Goal: Find specific page/section: Find specific page/section

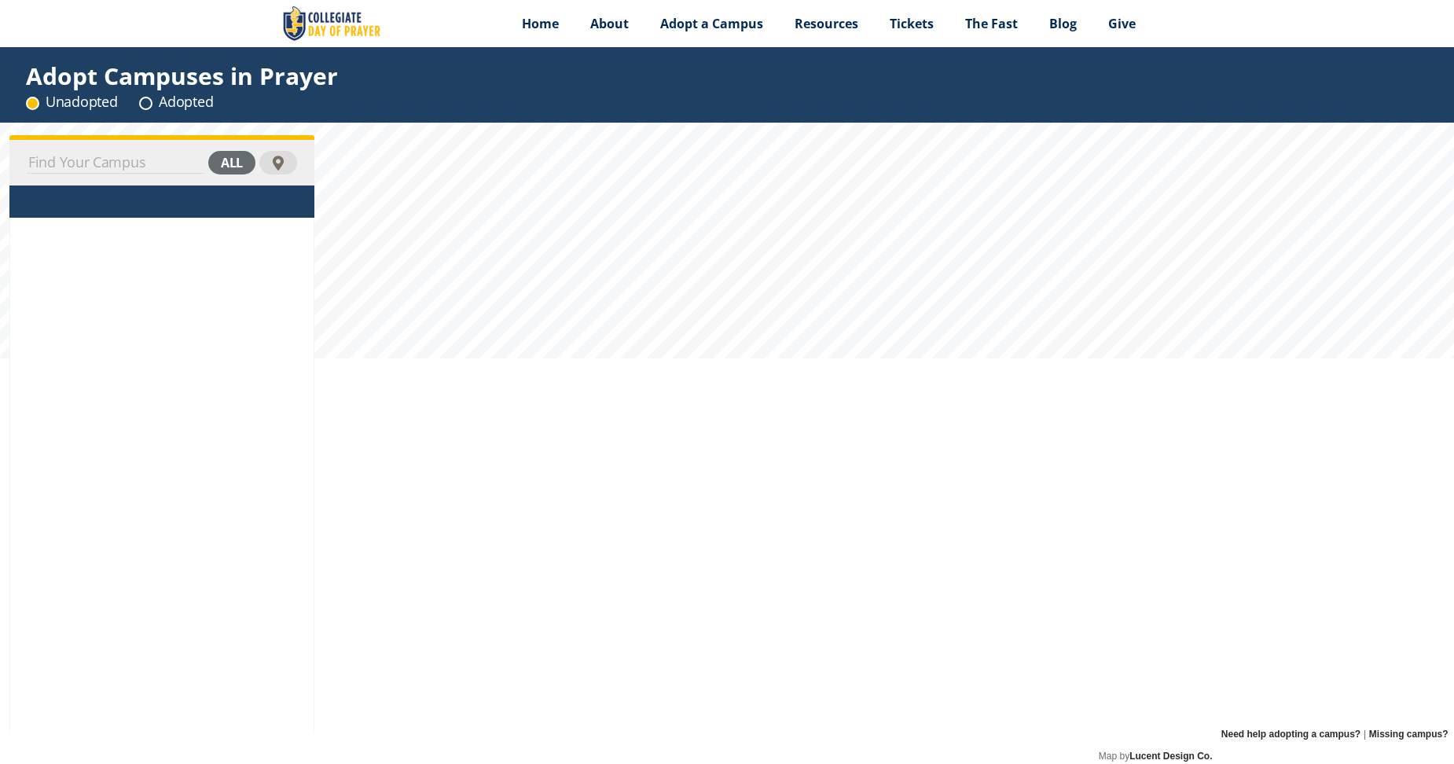
click at [152, 176] on div "all" at bounding box center [161, 163] width 305 height 46
click at [180, 166] on input at bounding box center [116, 163] width 178 height 22
click at [223, 185] on div "hannibal-lagrange all" at bounding box center [161, 163] width 305 height 46
click at [226, 200] on div "0 Campuses" at bounding box center [162, 202] width 270 height 20
click at [173, 161] on input "hannibal-lagrange" at bounding box center [116, 163] width 178 height 22
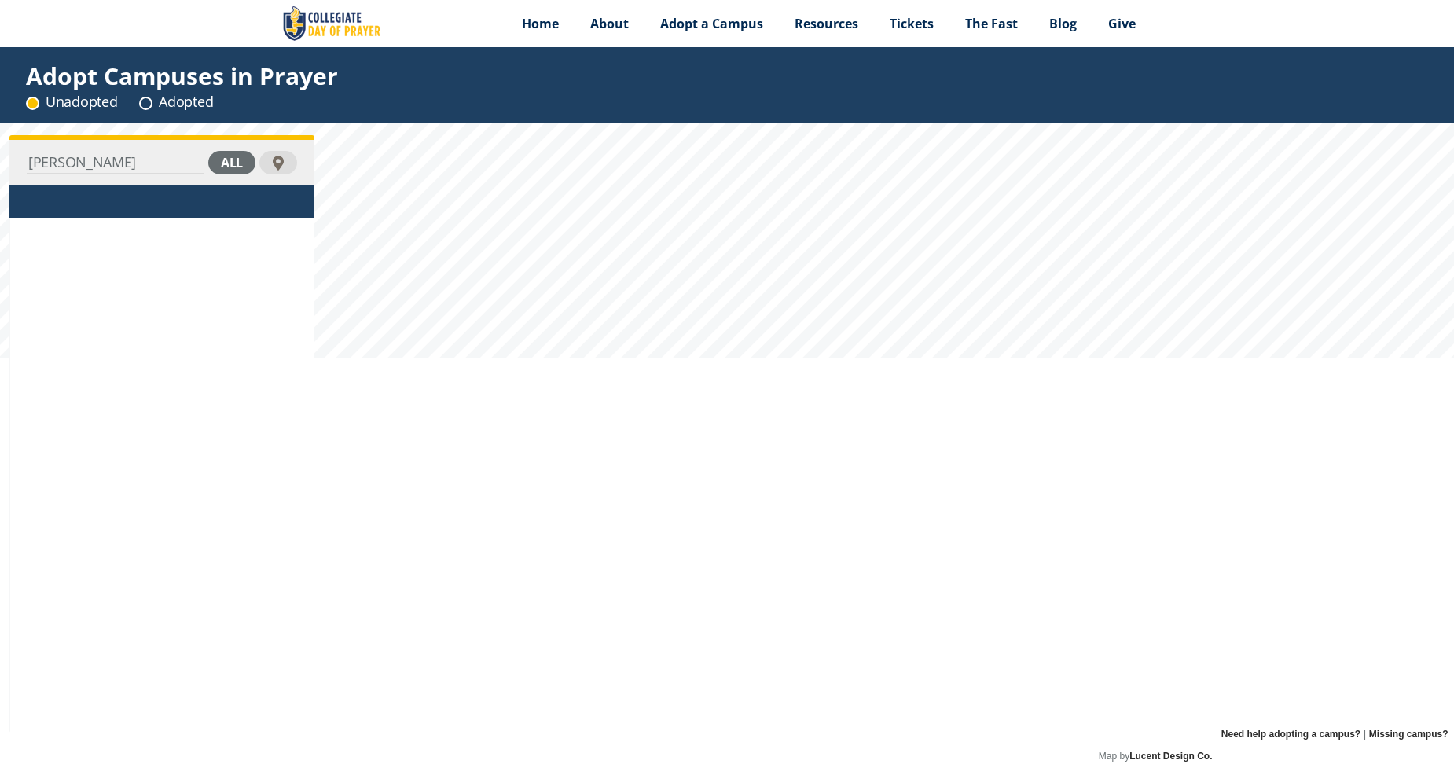
drag, startPoint x: 159, startPoint y: 169, endPoint x: 29, endPoint y: 153, distance: 130.6
click at [29, 153] on input "hannibal-lagrange" at bounding box center [116, 163] width 178 height 22
type input "hannibal"
click at [161, 207] on div "0 Campuses" at bounding box center [162, 202] width 270 height 20
click at [222, 159] on div "all" at bounding box center [231, 163] width 47 height 24
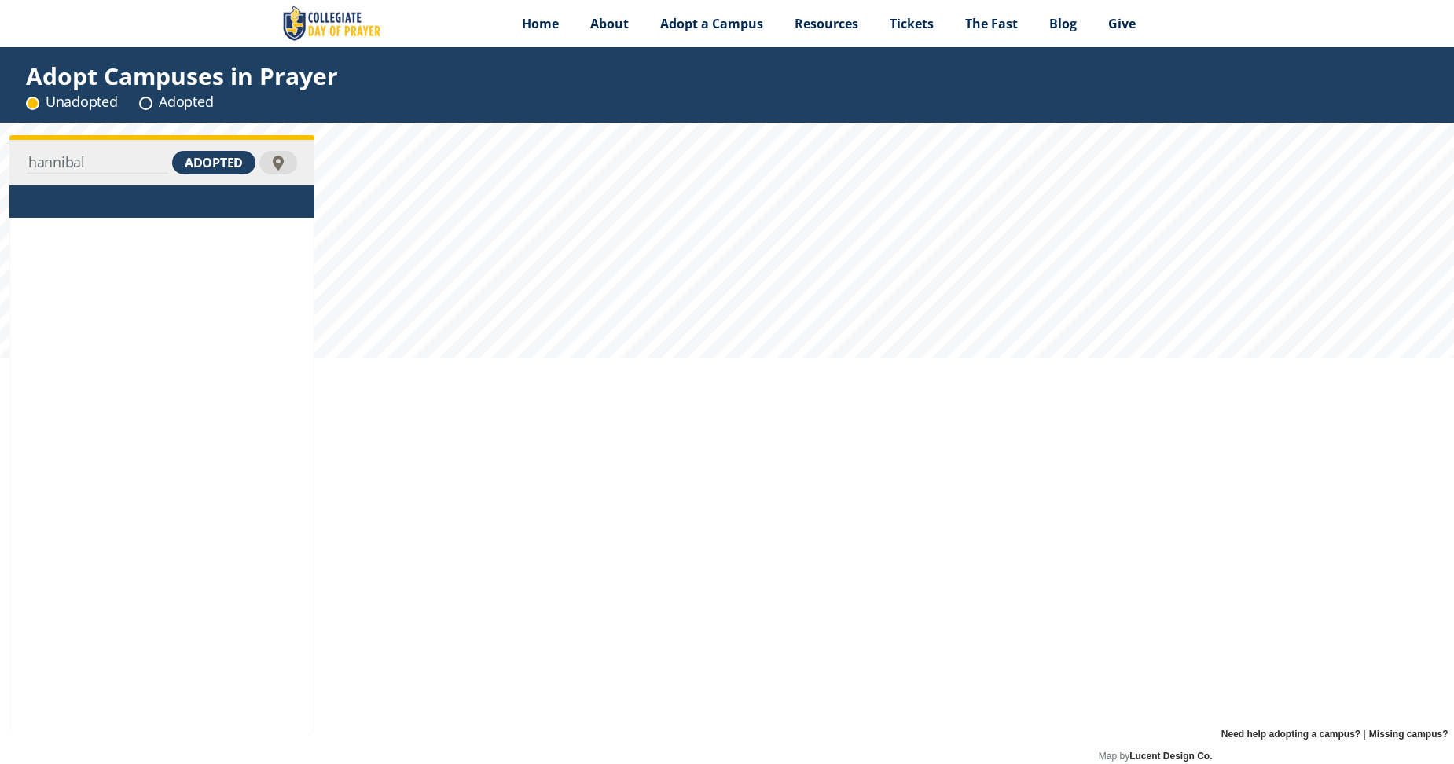
click at [240, 161] on div "adopted" at bounding box center [213, 163] width 83 height 24
click at [240, 161] on div "unadopted" at bounding box center [204, 163] width 102 height 24
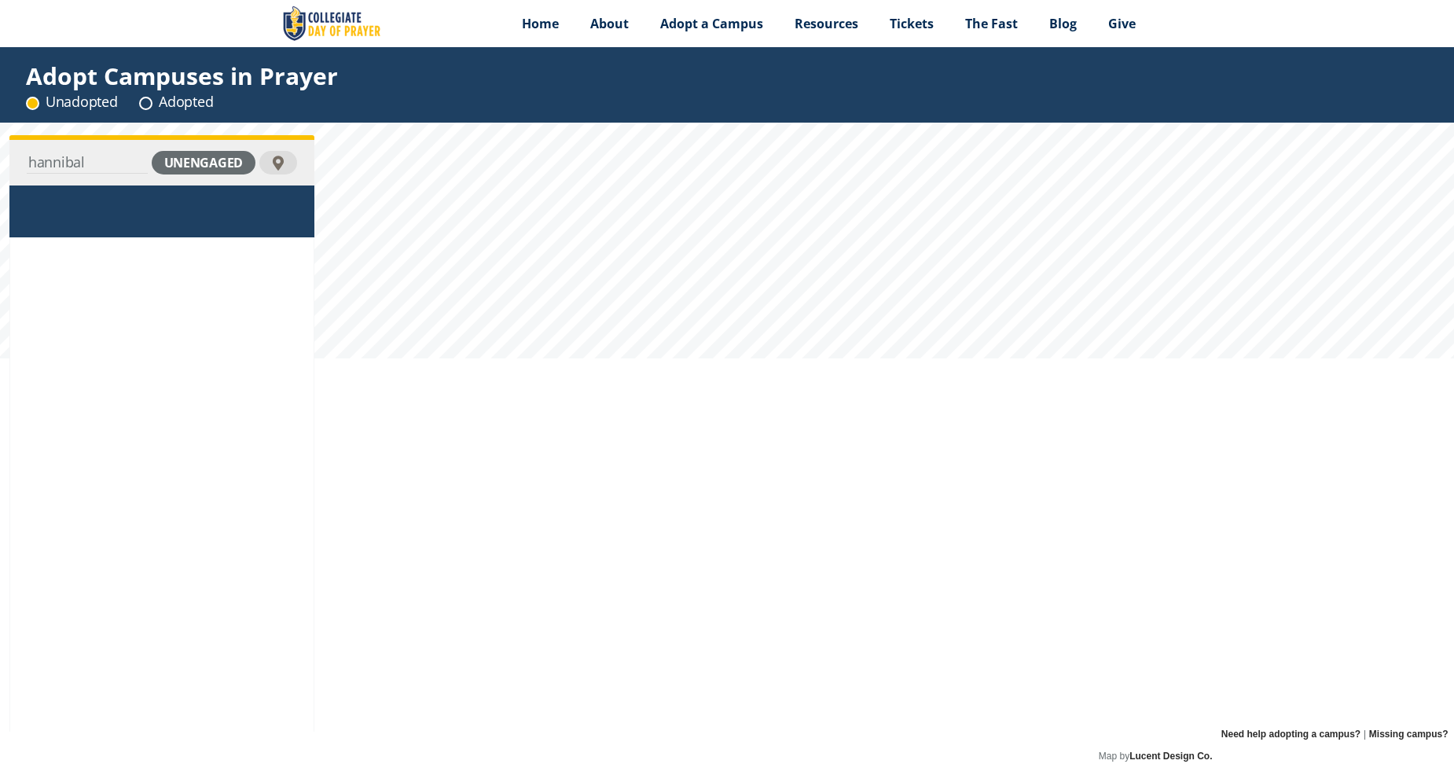
click at [220, 163] on div "unengaged" at bounding box center [204, 163] width 104 height 24
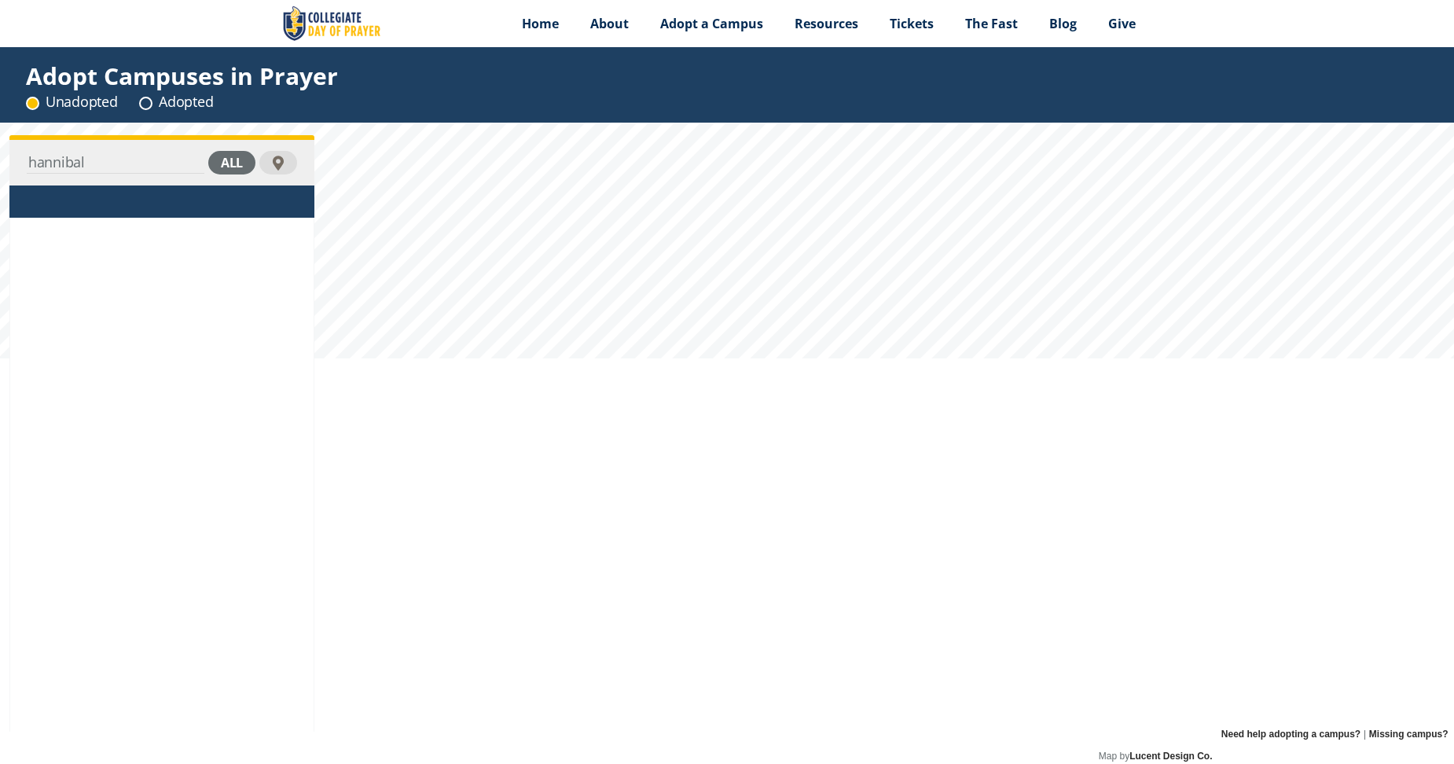
click at [220, 202] on div "0 Campuses" at bounding box center [162, 202] width 270 height 20
click at [229, 161] on div "all" at bounding box center [231, 163] width 47 height 24
click at [135, 164] on input at bounding box center [116, 163] width 178 height 22
type input "missouri"
click at [283, 163] on div at bounding box center [278, 163] width 15 height 15
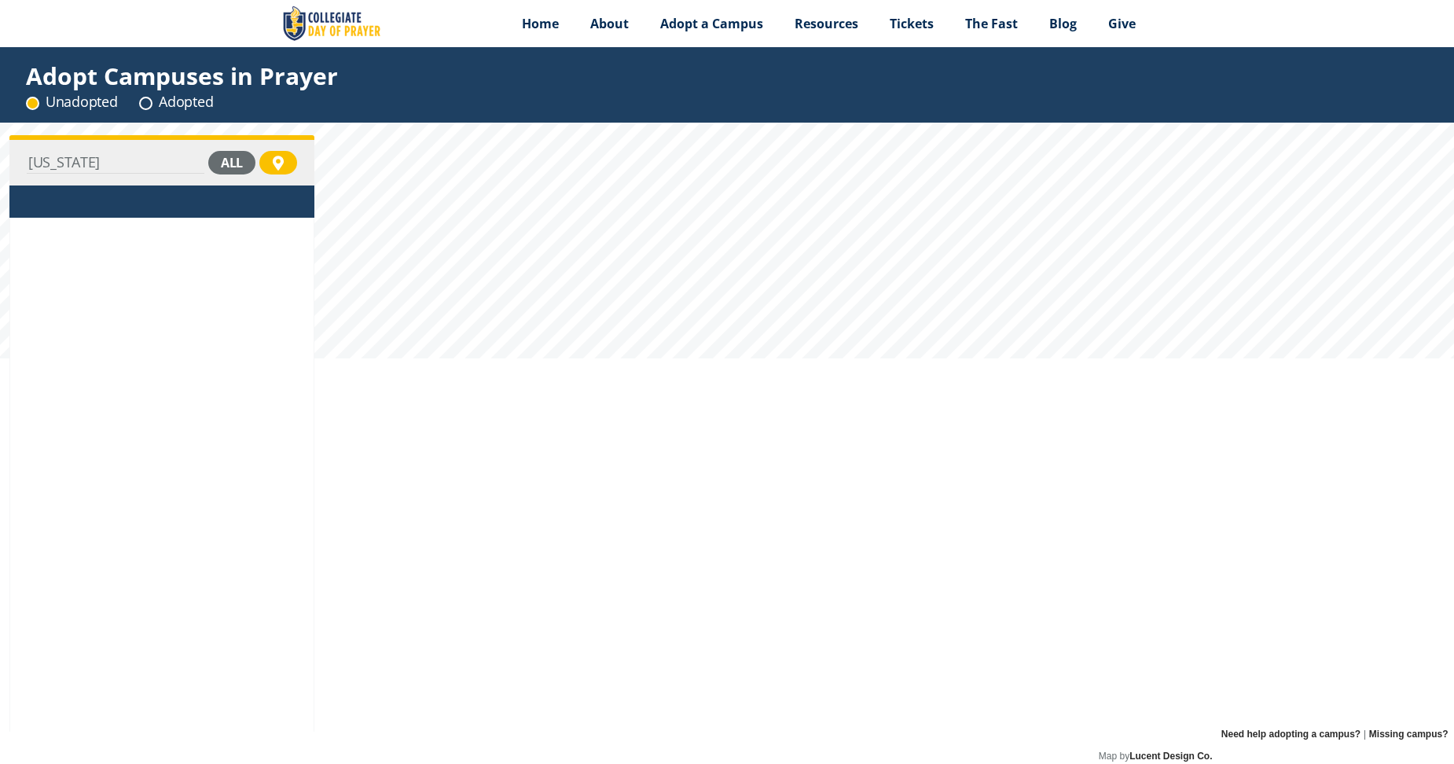
click at [193, 153] on input "missouri" at bounding box center [116, 163] width 178 height 22
click at [896, 24] on span "Tickets" at bounding box center [911, 23] width 44 height 17
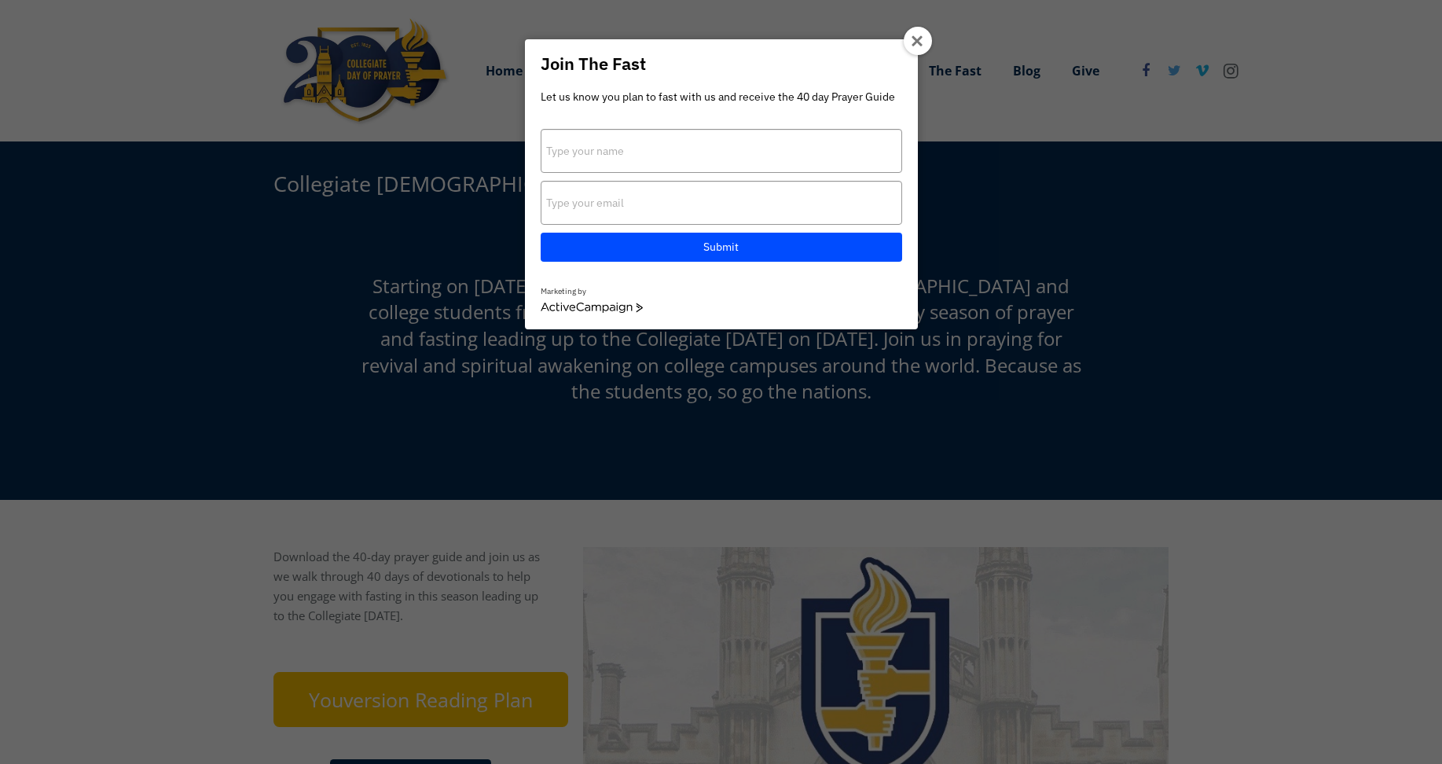
click at [904, 35] on div at bounding box center [918, 41] width 28 height 28
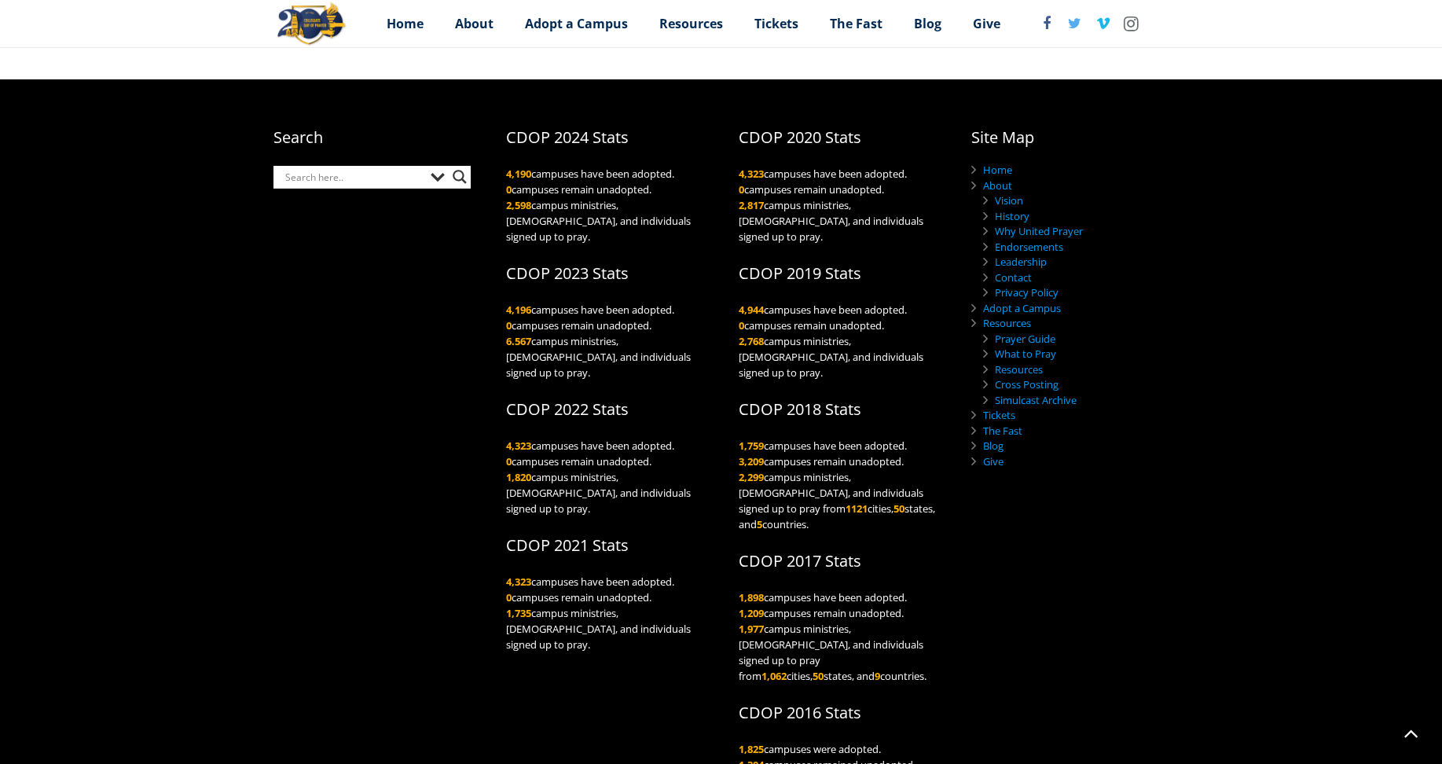
scroll to position [1124, 0]
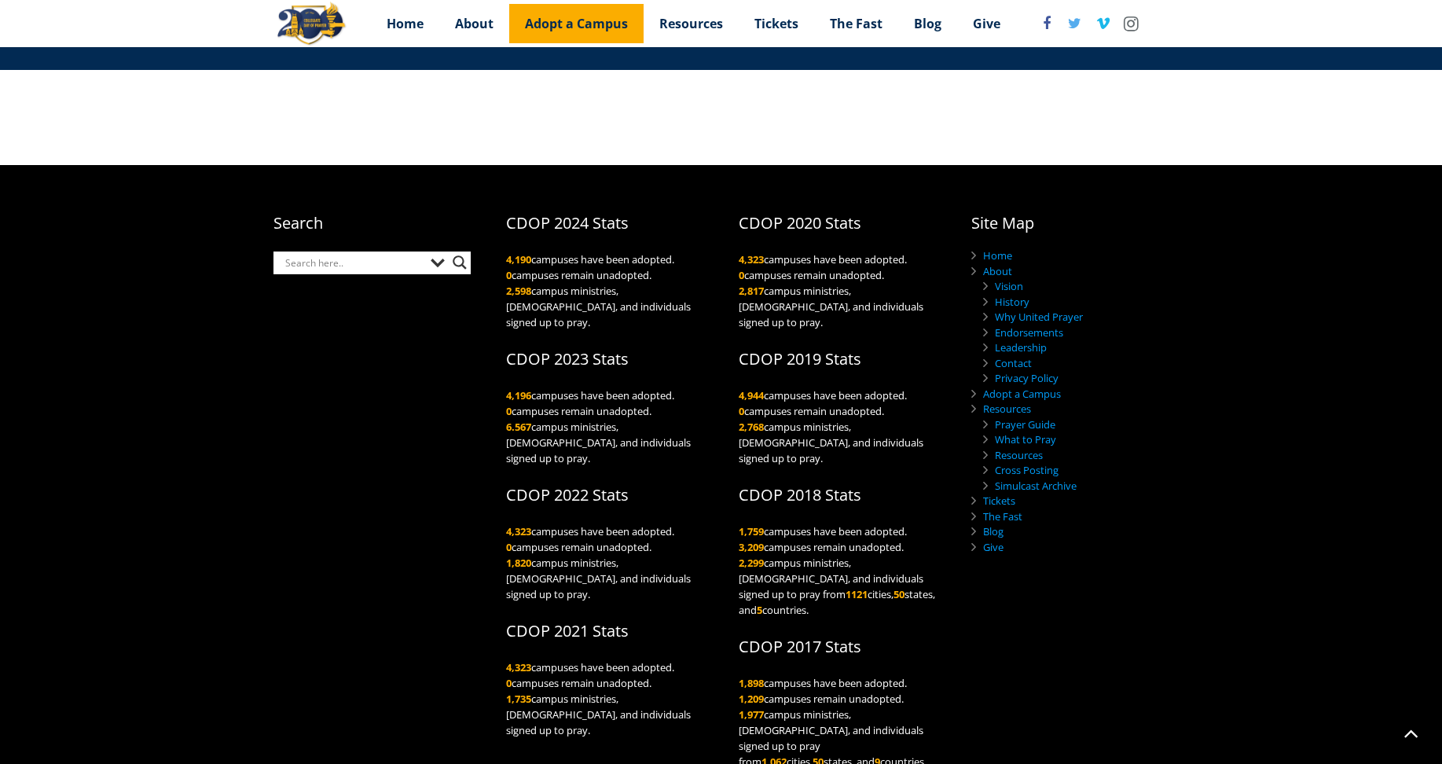
click at [541, 32] on link "Adopt a Campus" at bounding box center [576, 23] width 134 height 39
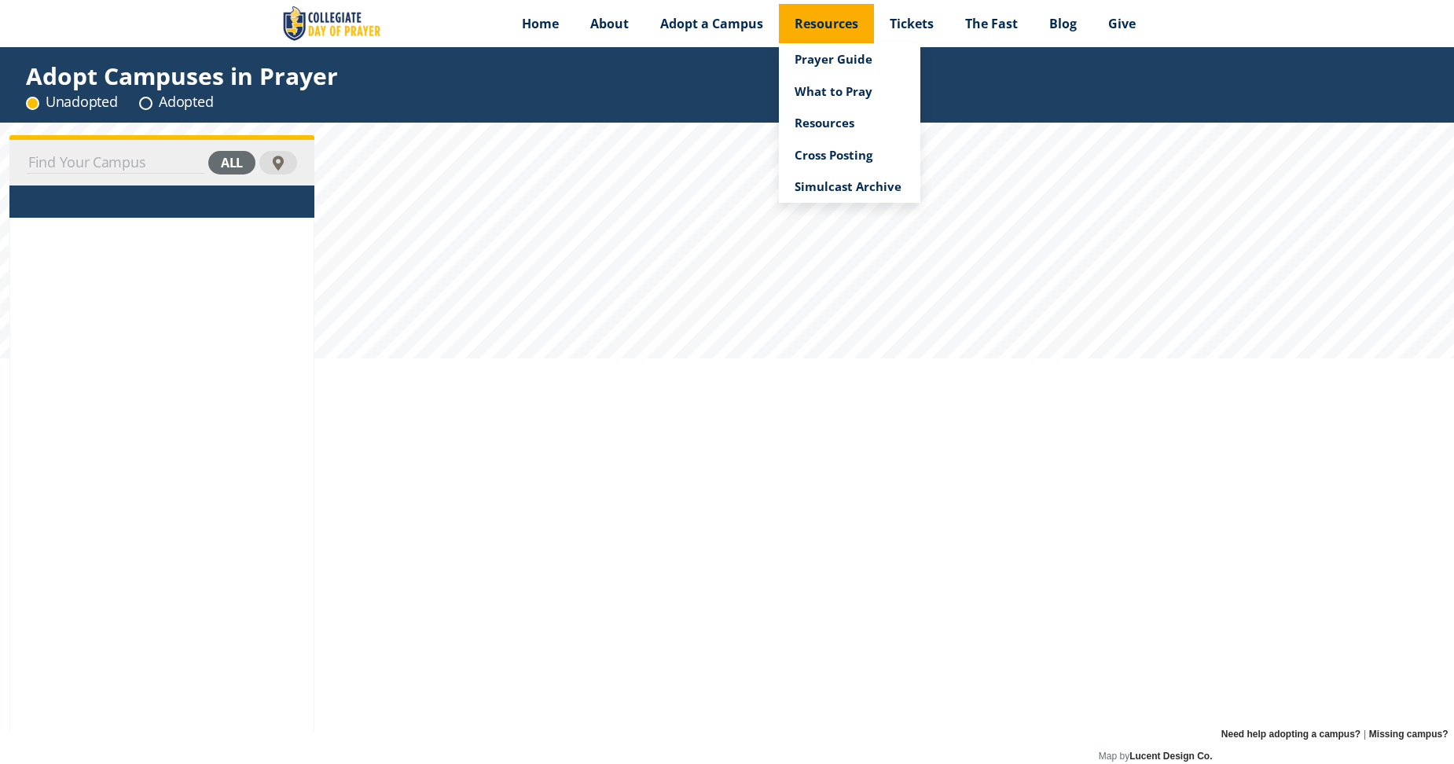
click at [834, 8] on link "Resources" at bounding box center [826, 23] width 95 height 39
